Goal: Navigation & Orientation: Find specific page/section

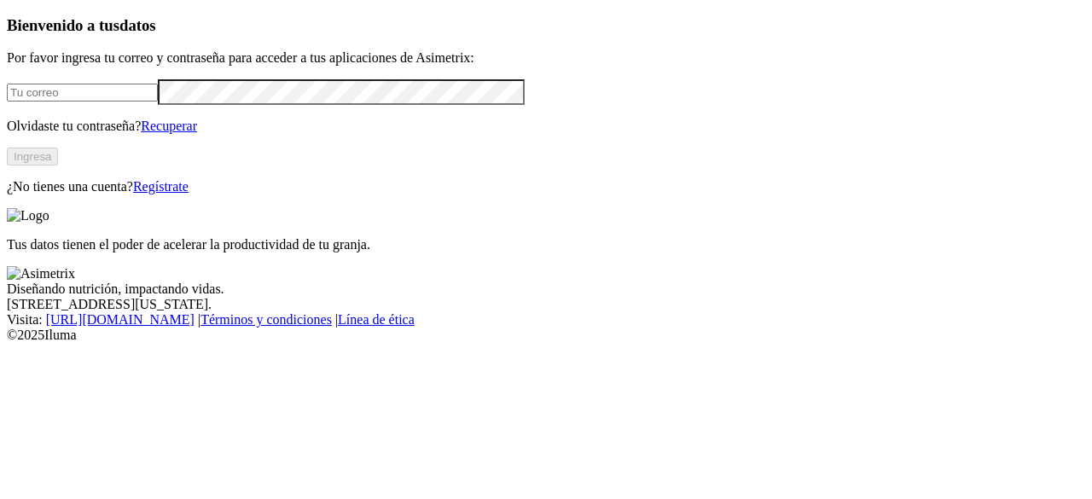
type input "[EMAIL_ADDRESS][DOMAIN_NAME]"
click at [58, 165] on button "Ingresa" at bounding box center [32, 157] width 51 height 18
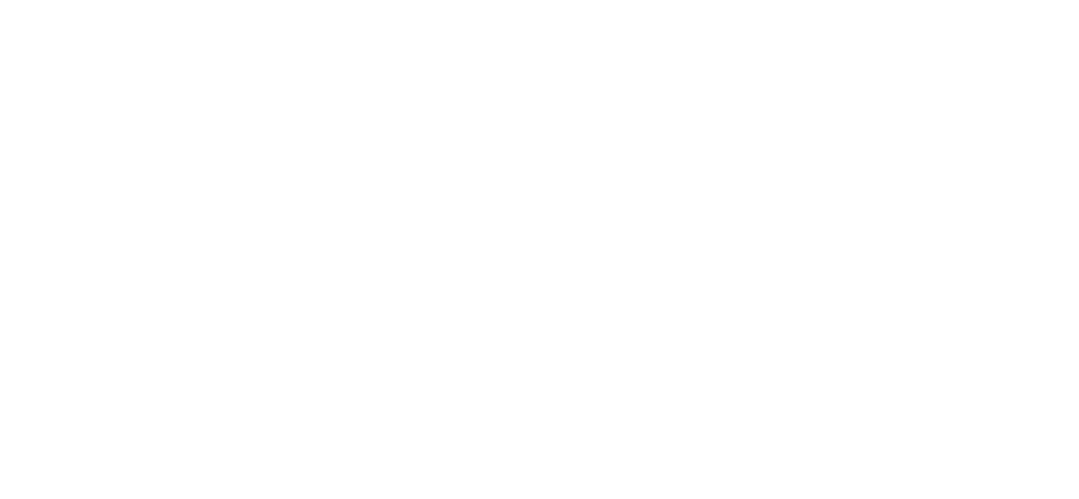
drag, startPoint x: 7, startPoint y: 0, endPoint x: 751, endPoint y: 71, distance: 747.1
